Goal: Task Accomplishment & Management: Manage account settings

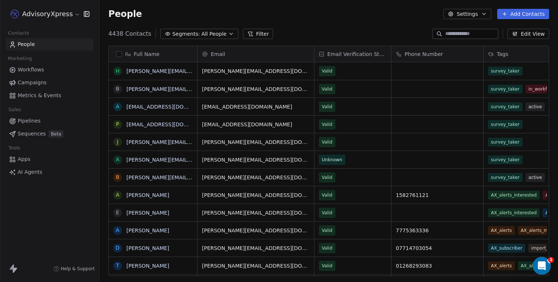
click at [37, 71] on span "Workflows" at bounding box center [31, 70] width 27 height 8
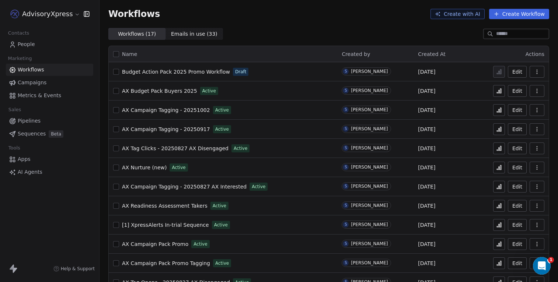
click at [193, 74] on span "Budget Action Pack 2025 Promo Workflow" at bounding box center [176, 72] width 108 height 6
click at [32, 43] on span "People" at bounding box center [26, 45] width 17 height 8
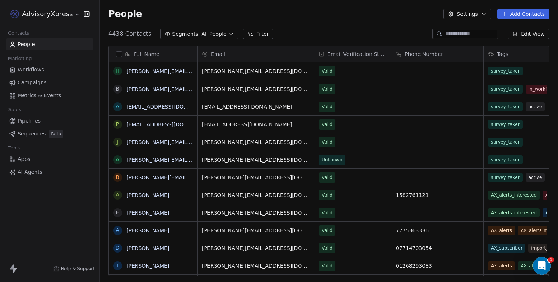
scroll to position [249, 459]
click at [201, 32] on span "All People" at bounding box center [213, 34] width 25 height 8
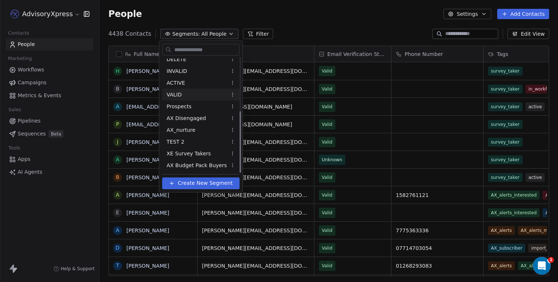
scroll to position [100, 0]
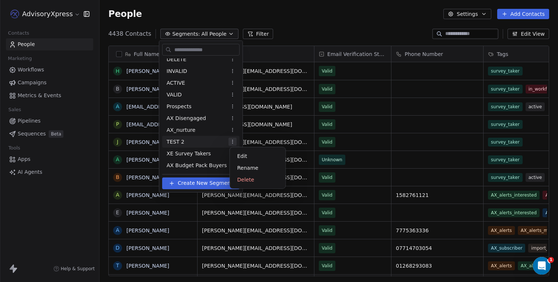
click at [234, 141] on html "AdvisoryXpress Contacts People Marketing Workflows Campaigns Metrics & Events S…" at bounding box center [279, 141] width 558 height 282
click at [244, 155] on div "Edit" at bounding box center [258, 156] width 50 height 12
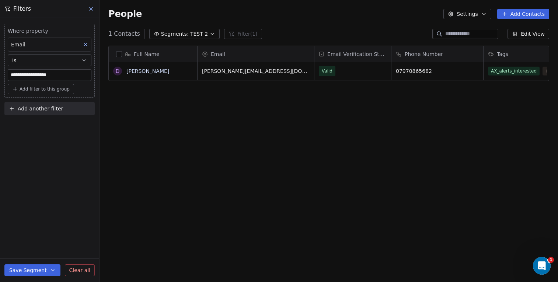
scroll to position [249, 459]
click at [200, 32] on span "TEST 2" at bounding box center [199, 34] width 18 height 8
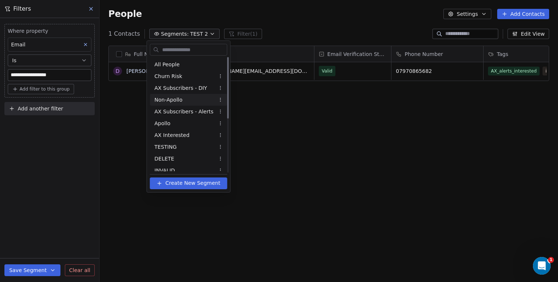
scroll to position [0, 0]
click at [175, 60] on div "All People" at bounding box center [188, 65] width 77 height 12
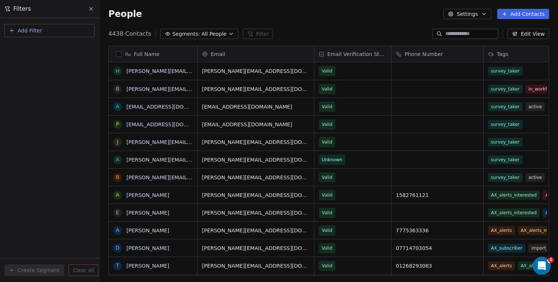
click at [29, 27] on span "Add Filter" at bounding box center [30, 31] width 24 height 8
click at [38, 48] on span "Contact properties" at bounding box center [36, 48] width 48 height 8
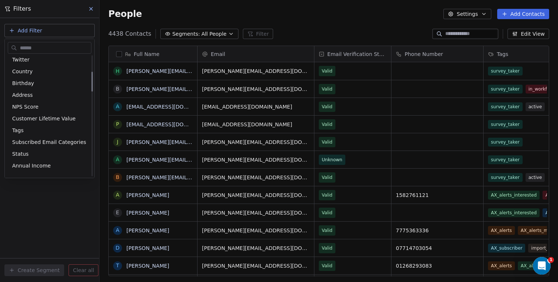
scroll to position [100, 0]
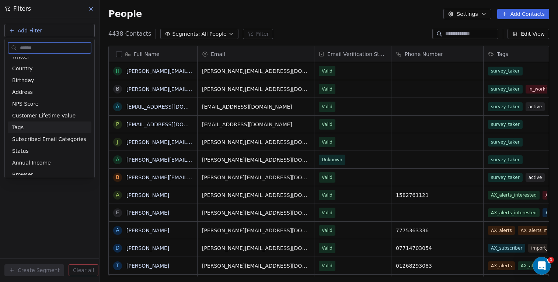
click at [21, 129] on span "Tags" at bounding box center [17, 127] width 11 height 7
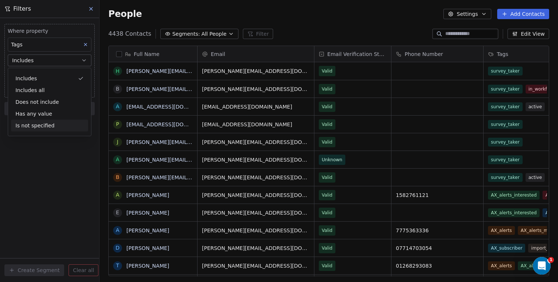
click at [60, 139] on div "Where property Tags Includes Select Tags Add filter to this group Add another f…" at bounding box center [49, 150] width 99 height 264
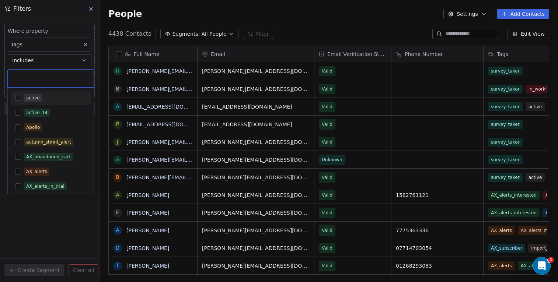
click at [50, 75] on body "AdvisoryXpress Contacts People Marketing Workflows Campaigns Metrics & Events S…" at bounding box center [279, 141] width 558 height 282
click at [50, 75] on input "text" at bounding box center [50, 78] width 77 height 8
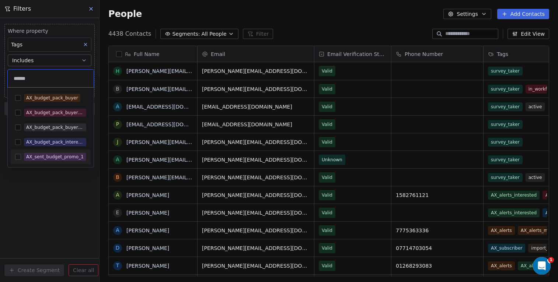
type input "******"
click at [56, 157] on div "AX_sent_budget_promo_1" at bounding box center [55, 157] width 58 height 7
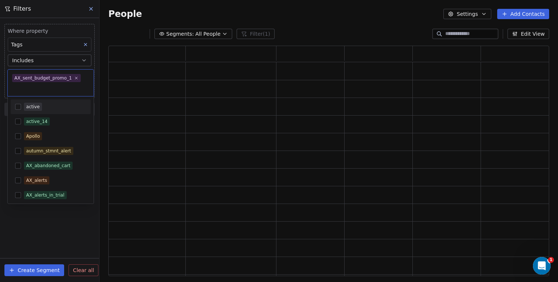
click at [74, 236] on html "AdvisoryXpress Contacts People Marketing Workflows Campaigns Metrics & Events S…" at bounding box center [279, 141] width 558 height 282
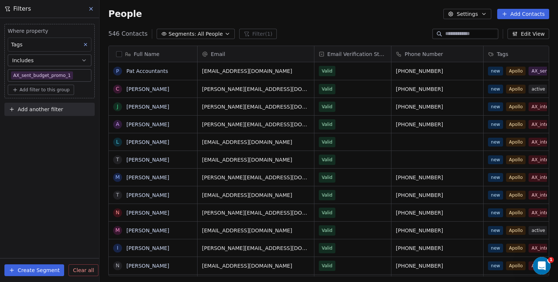
scroll to position [249, 459]
click at [32, 272] on button "Create Segment" at bounding box center [34, 271] width 60 height 12
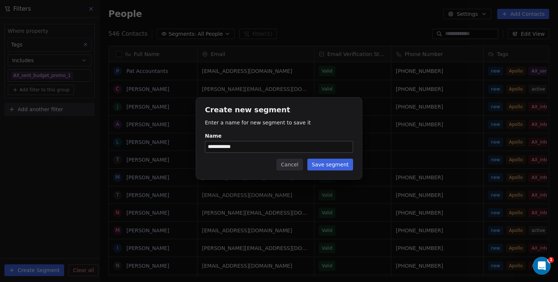
type input "**********"
click at [331, 162] on button "Save segment" at bounding box center [331, 165] width 46 height 12
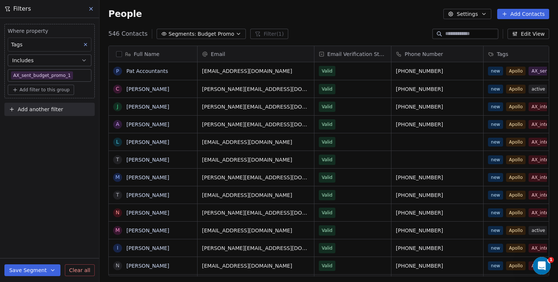
click at [120, 53] on button "button" at bounding box center [119, 54] width 6 height 6
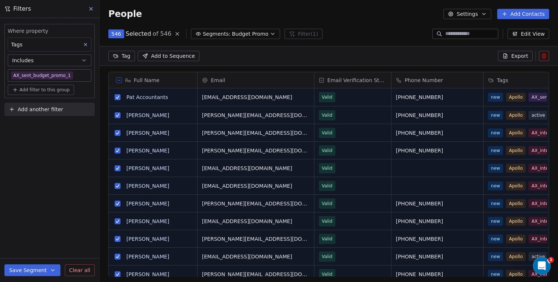
scroll to position [223, 459]
click at [189, 56] on span "Add to Sequence" at bounding box center [173, 55] width 44 height 7
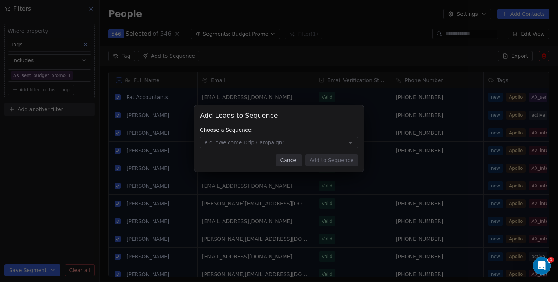
click at [340, 140] on button "e.g. "Welcome Drip Campaign"" at bounding box center [279, 143] width 158 height 12
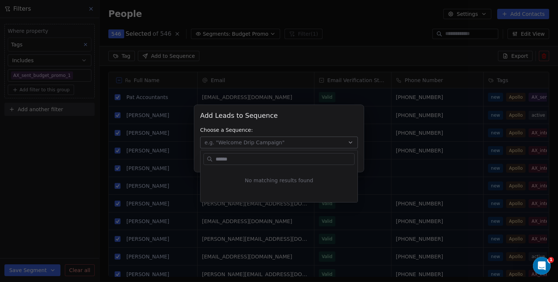
click at [303, 127] on div "Add Leads to Sequence Add Leads to Sequence Choose a Sequence: e.g. "Welcome Dr…" at bounding box center [279, 141] width 558 height 96
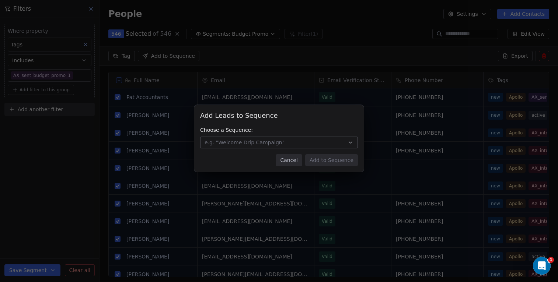
click at [296, 160] on button "Cancel" at bounding box center [289, 161] width 26 height 12
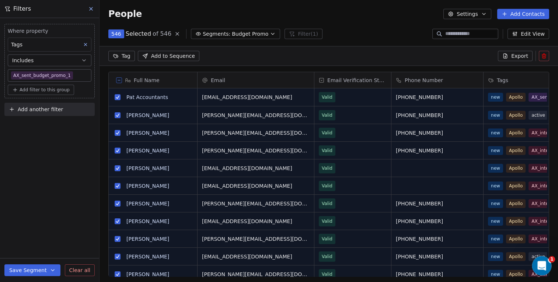
click at [544, 263] on icon "Open Intercom Messenger" at bounding box center [541, 265] width 12 height 12
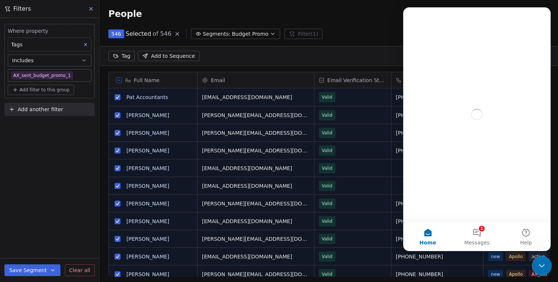
scroll to position [0, 0]
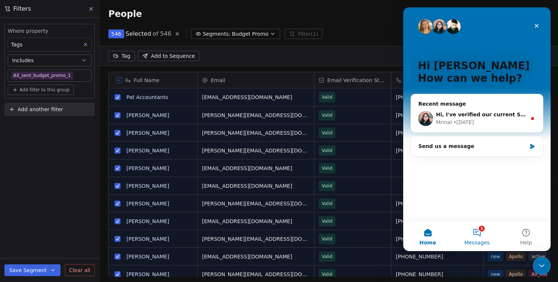
click at [477, 230] on button "1 Messages" at bounding box center [476, 236] width 49 height 29
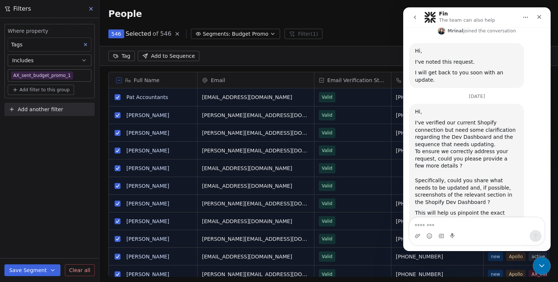
scroll to position [214, 0]
click at [541, 14] on icon "Close" at bounding box center [540, 17] width 6 height 6
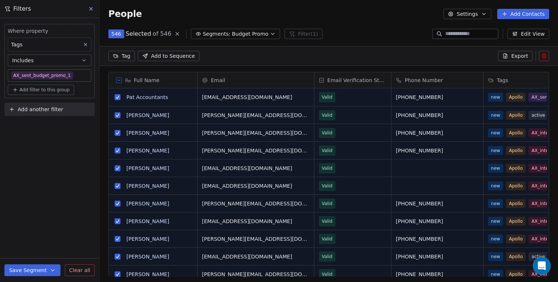
scroll to position [0, 0]
click at [268, 56] on div "Tag Add to Sequence Export" at bounding box center [329, 56] width 459 height 20
click at [92, 7] on icon at bounding box center [91, 9] width 6 height 6
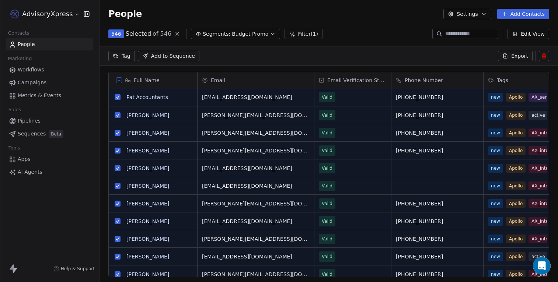
click at [35, 66] on span "Workflows" at bounding box center [31, 70] width 27 height 8
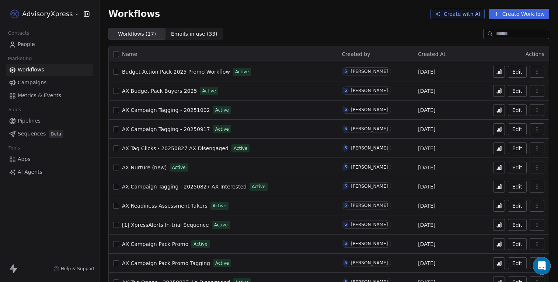
click at [181, 70] on span "Budget Action Pack 2025 Promo Workflow" at bounding box center [176, 72] width 108 height 6
click at [31, 45] on span "People" at bounding box center [26, 45] width 17 height 8
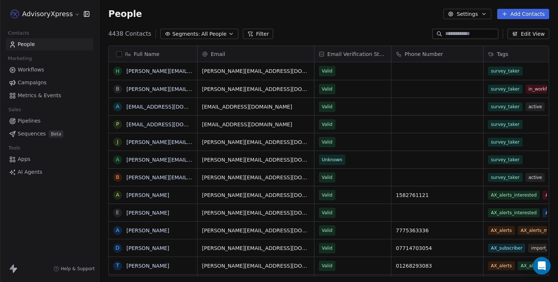
scroll to position [249, 459]
click at [478, 13] on button "Settings" at bounding box center [468, 14] width 48 height 10
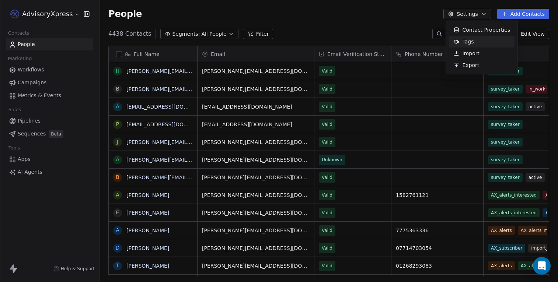
click at [471, 42] on span "Tags" at bounding box center [468, 42] width 11 height 8
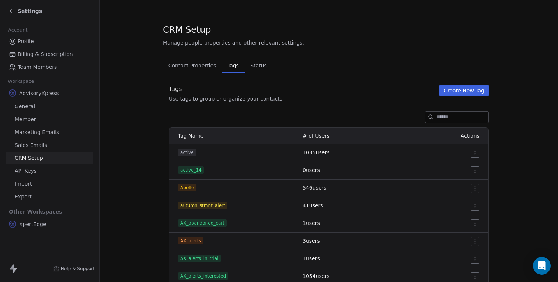
click at [460, 90] on button "Create New Tag" at bounding box center [464, 91] width 49 height 12
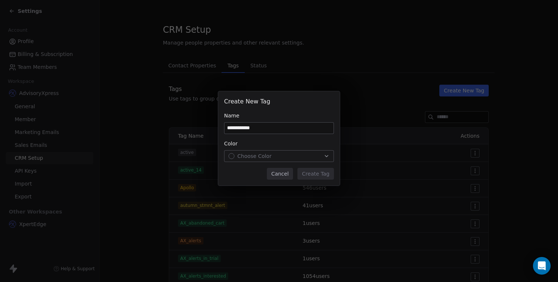
type input "**********"
click at [274, 158] on div "Choose Color" at bounding box center [279, 156] width 101 height 7
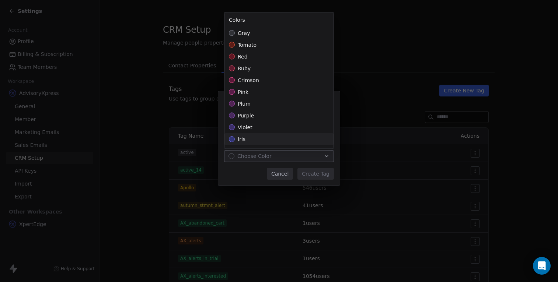
click at [256, 138] on div "iris" at bounding box center [279, 139] width 109 height 12
click at [256, 177] on div "**********" at bounding box center [279, 141] width 558 height 123
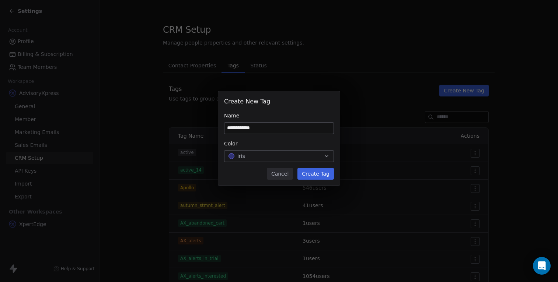
click at [318, 175] on button "Create Tag" at bounding box center [316, 174] width 37 height 12
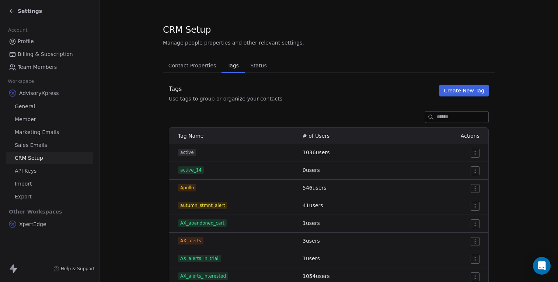
click at [13, 9] on icon at bounding box center [12, 11] width 6 height 6
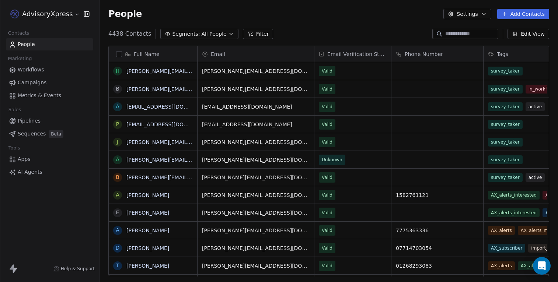
scroll to position [249, 459]
click at [38, 70] on span "Workflows" at bounding box center [31, 70] width 27 height 8
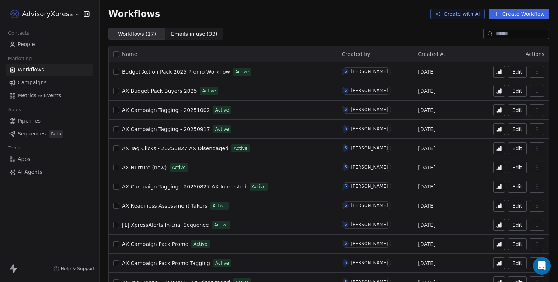
click at [181, 73] on span "Budget Action Pack 2025 Promo Workflow" at bounding box center [176, 72] width 108 height 6
click at [28, 42] on span "People" at bounding box center [26, 45] width 17 height 8
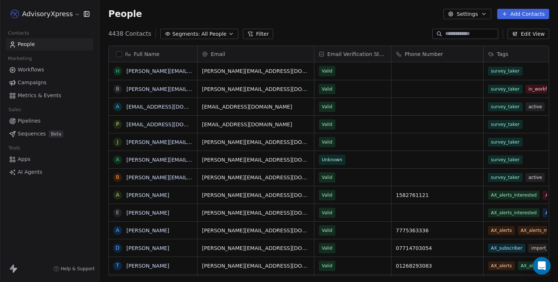
scroll to position [249, 459]
click at [217, 30] on span "All People" at bounding box center [213, 34] width 25 height 8
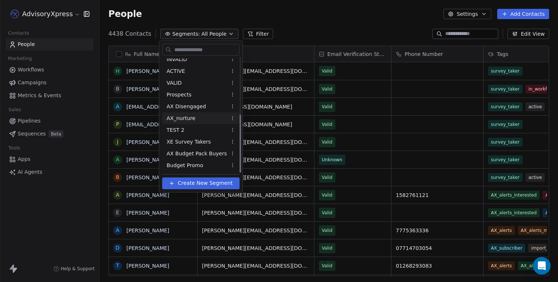
scroll to position [111, 0]
click at [197, 166] on span "Budget Promo" at bounding box center [185, 166] width 37 height 8
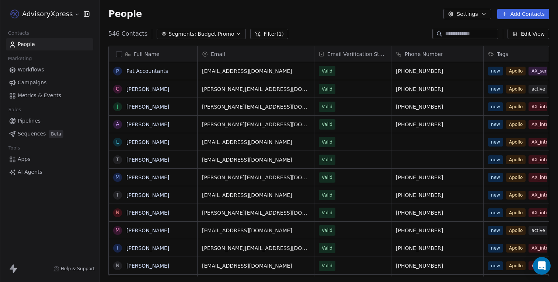
scroll to position [249, 459]
click at [119, 53] on button "button" at bounding box center [119, 54] width 6 height 6
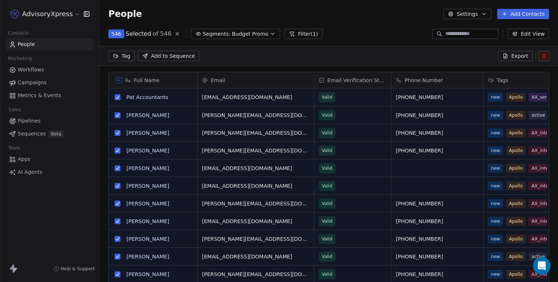
scroll to position [223, 459]
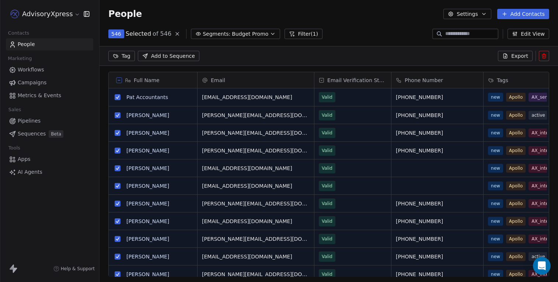
click at [121, 56] on html "AdvisoryXpress Contacts People Marketing Workflows Campaigns Metrics & Events S…" at bounding box center [279, 141] width 558 height 282
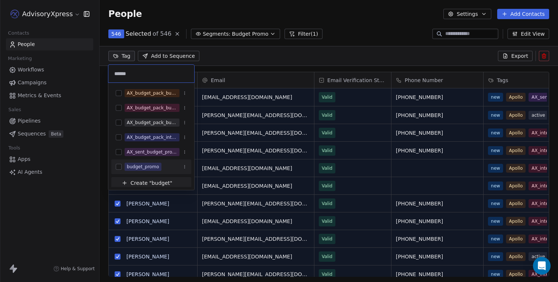
type input "******"
click at [118, 165] on button "Suggestions" at bounding box center [119, 167] width 6 height 6
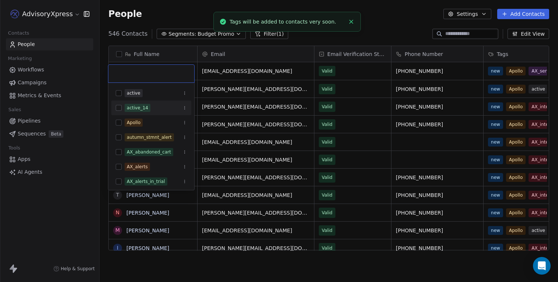
click at [218, 68] on html "AdvisoryXpress Contacts People Marketing Workflows Campaigns Metrics & Events S…" at bounding box center [279, 141] width 558 height 282
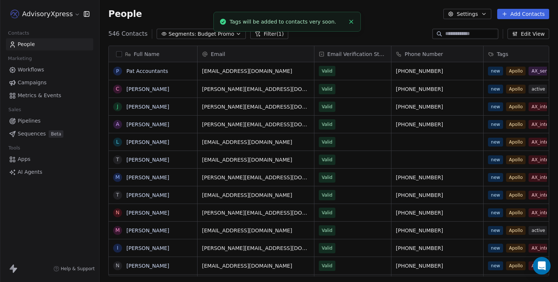
scroll to position [10, 0]
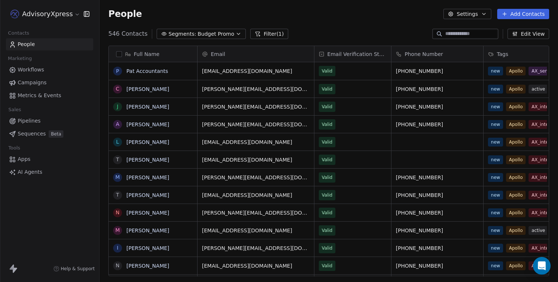
click at [37, 72] on span "Workflows" at bounding box center [31, 70] width 27 height 8
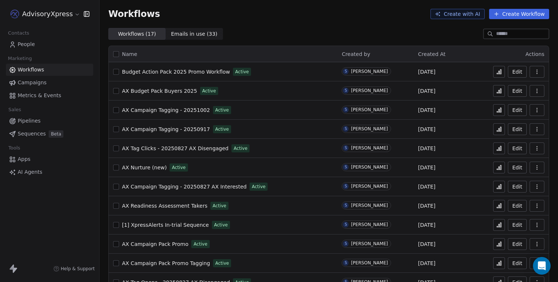
click at [499, 70] on icon at bounding box center [499, 72] width 6 height 6
click at [520, 72] on button "Edit" at bounding box center [517, 72] width 19 height 12
